Goal: Register for event/course

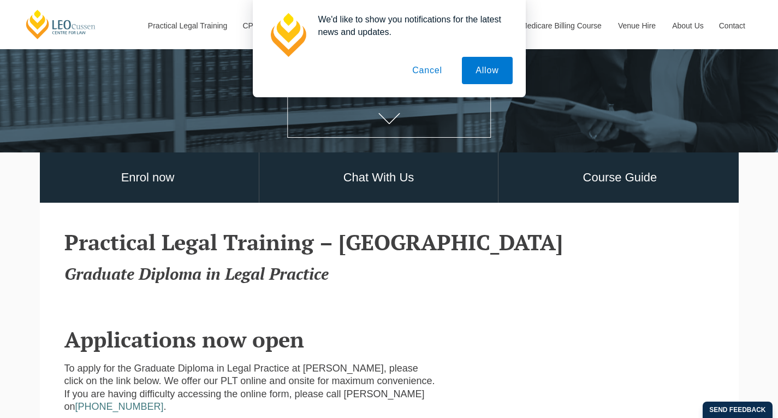
click at [418, 75] on button "Cancel" at bounding box center [427, 70] width 57 height 27
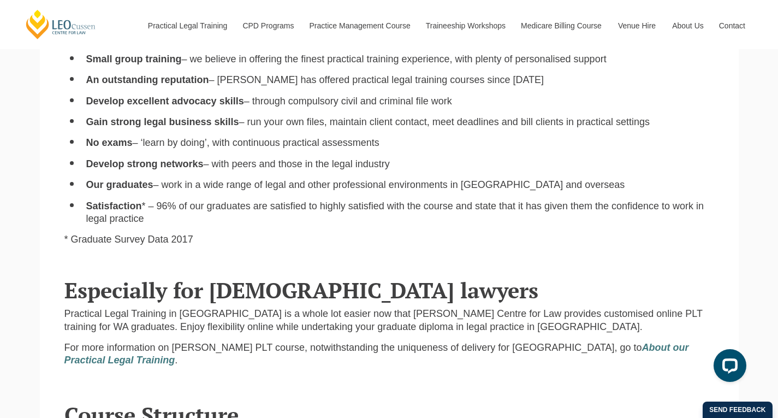
scroll to position [925, 0]
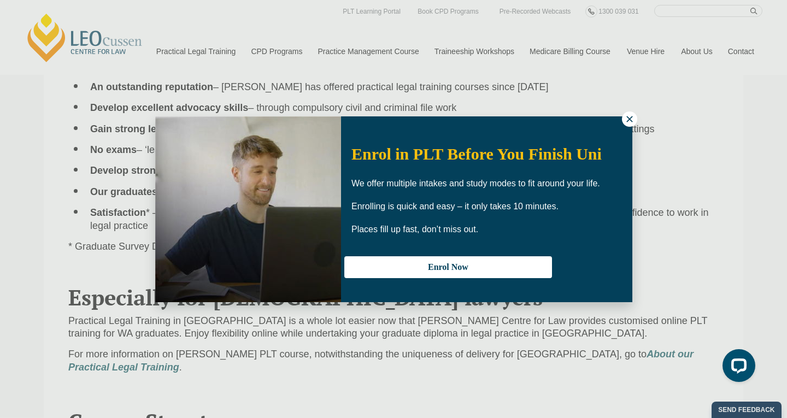
click at [633, 119] on icon at bounding box center [629, 119] width 10 height 10
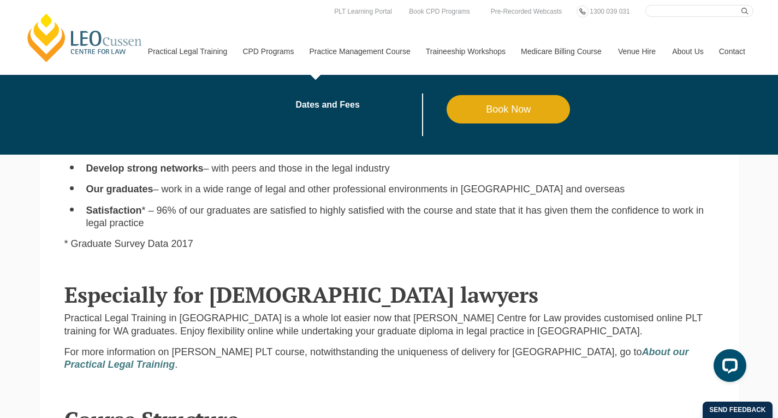
click at [338, 51] on link "Practice Management Course" at bounding box center [360, 51] width 116 height 47
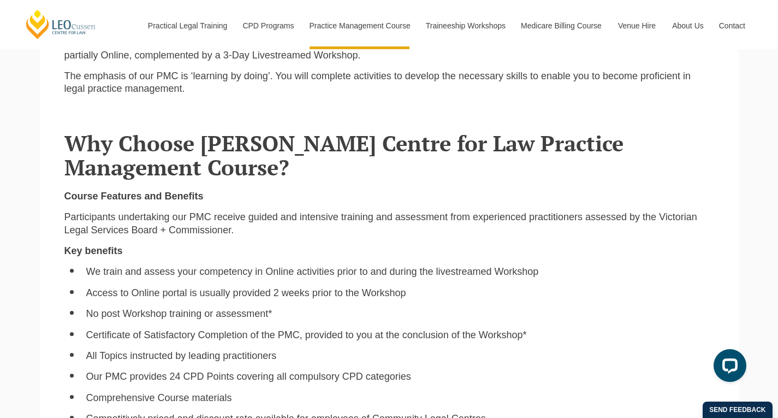
scroll to position [510, 0]
